Goal: Information Seeking & Learning: Learn about a topic

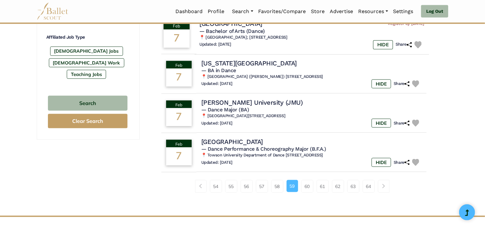
scroll to position [468, 0]
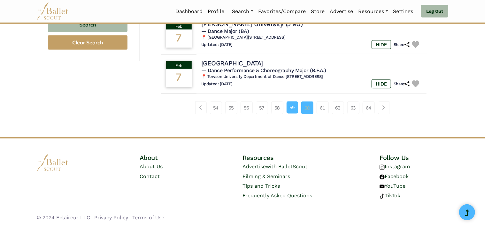
click at [306, 103] on link "60" at bounding box center [307, 108] width 12 height 13
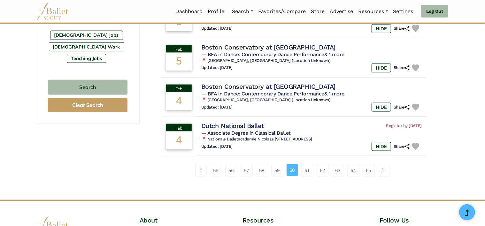
scroll to position [415, 0]
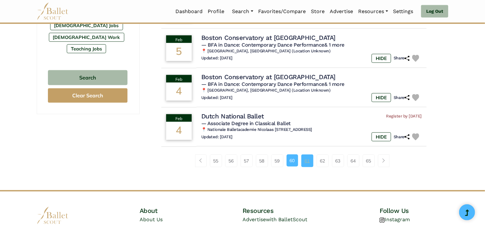
click at [307, 167] on link "61" at bounding box center [307, 160] width 12 height 13
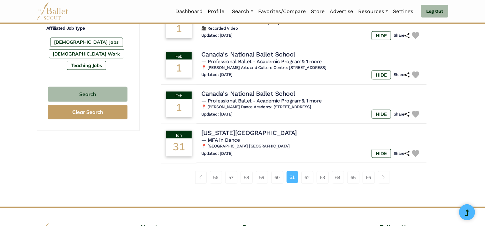
scroll to position [468, 0]
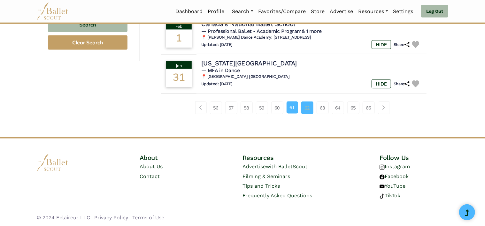
click at [312, 107] on link "62" at bounding box center [307, 108] width 12 height 13
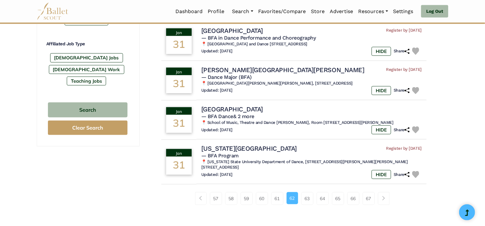
scroll to position [415, 0]
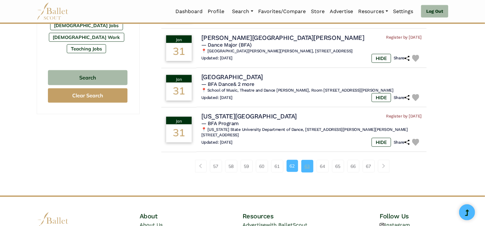
click at [305, 160] on link "63" at bounding box center [307, 166] width 12 height 13
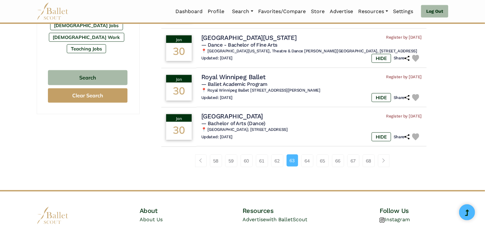
scroll to position [447, 0]
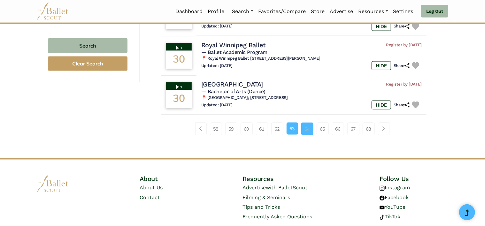
click at [301, 135] on link "64" at bounding box center [307, 129] width 12 height 13
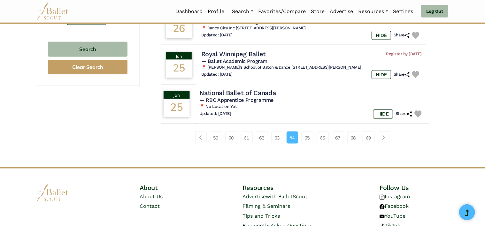
scroll to position [447, 0]
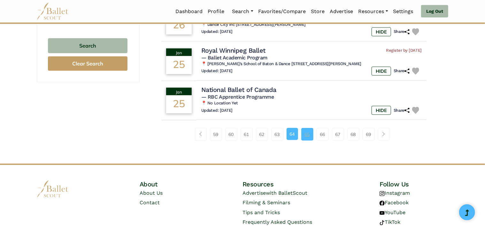
click at [309, 128] on link "65" at bounding box center [307, 134] width 12 height 13
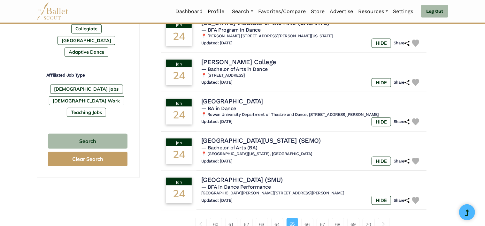
scroll to position [383, 0]
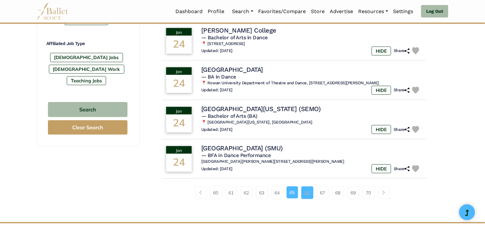
click at [309, 186] on link "66" at bounding box center [307, 192] width 12 height 13
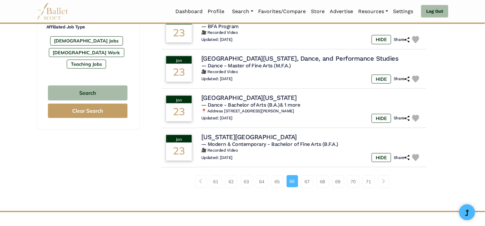
scroll to position [415, 0]
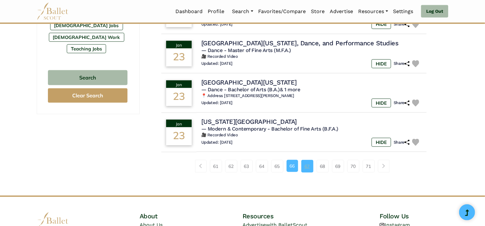
click at [307, 173] on link "67" at bounding box center [307, 166] width 12 height 13
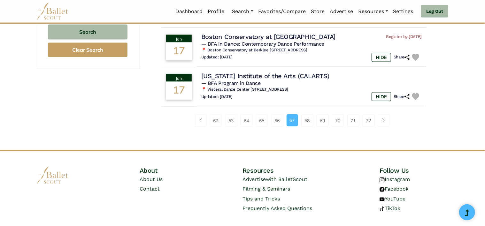
scroll to position [473, 0]
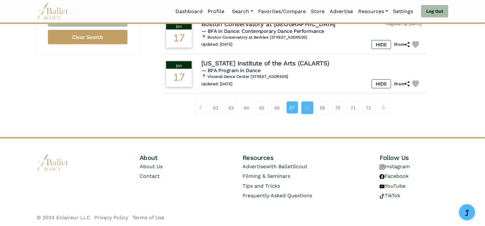
click at [306, 107] on link "68" at bounding box center [307, 108] width 12 height 13
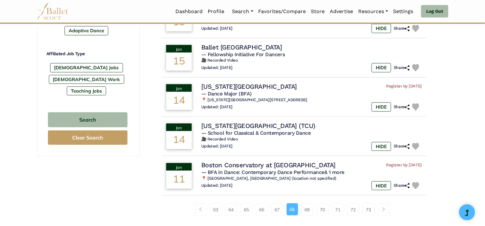
scroll to position [383, 0]
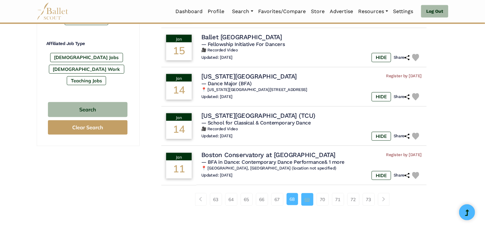
click at [305, 193] on link "69" at bounding box center [307, 199] width 12 height 13
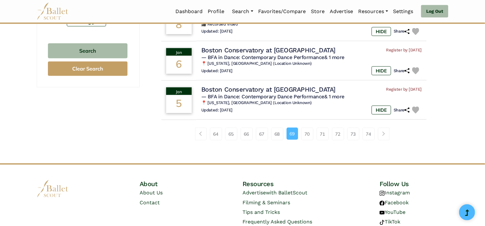
scroll to position [447, 0]
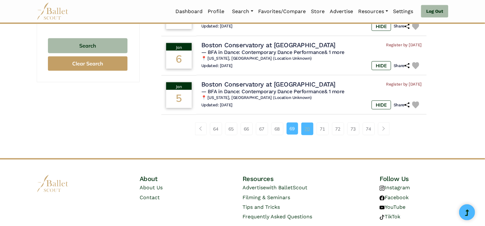
click at [311, 129] on link "70" at bounding box center [307, 129] width 12 height 13
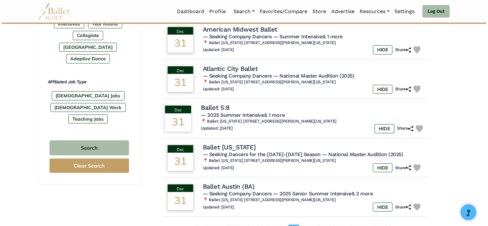
scroll to position [383, 0]
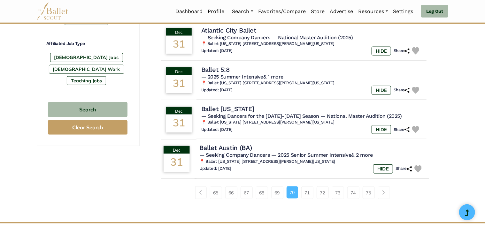
click at [306, 163] on h6 "📍 Ballet [US_STATE] [STREET_ADDRESS][PERSON_NAME][US_STATE]" at bounding box center [311, 161] width 225 height 5
